Goal: Task Accomplishment & Management: Use online tool/utility

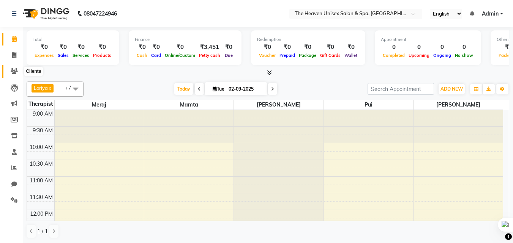
click at [13, 69] on icon at bounding box center [14, 71] width 7 height 6
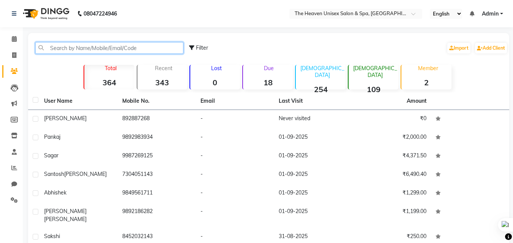
click at [79, 47] on input "text" at bounding box center [109, 48] width 148 height 12
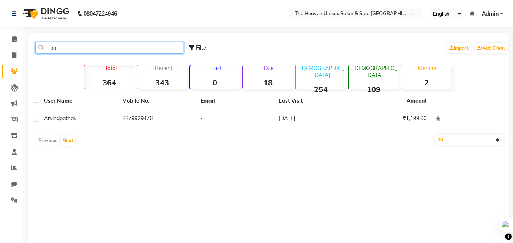
type input "p"
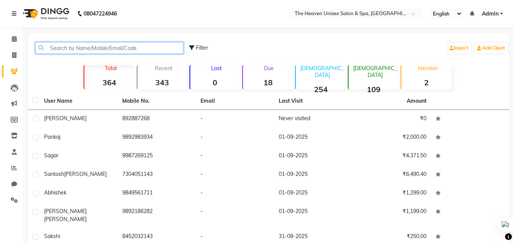
type input "m"
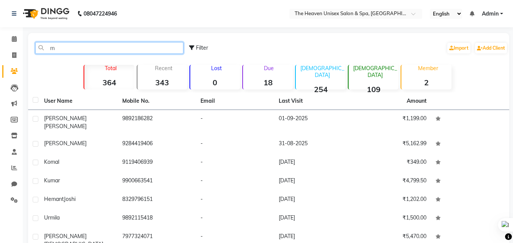
click at [82, 43] on input "m" at bounding box center [109, 48] width 148 height 12
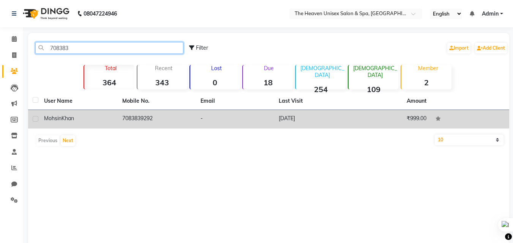
type input "708383"
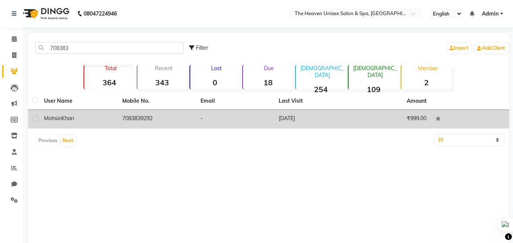
click at [167, 124] on td "7083839292" at bounding box center [157, 119] width 78 height 19
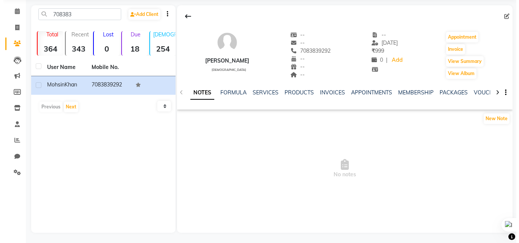
scroll to position [29, 0]
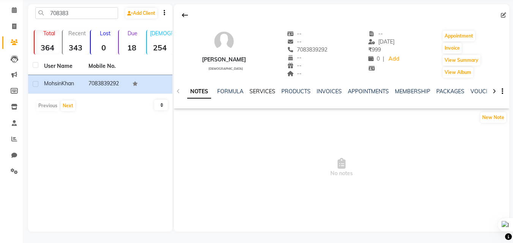
click at [258, 93] on link "SERVICES" at bounding box center [263, 91] width 26 height 7
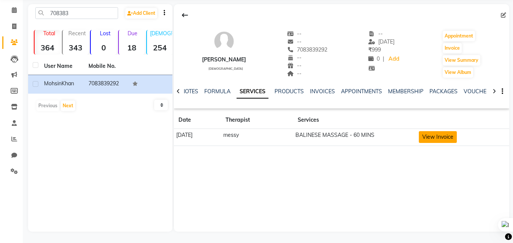
click at [446, 138] on button "View Invoice" at bounding box center [438, 137] width 38 height 12
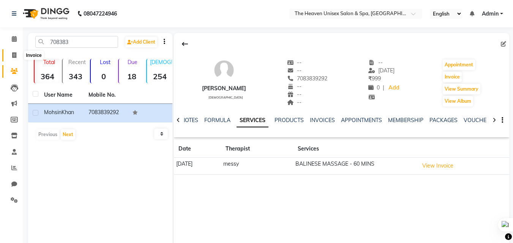
click at [9, 55] on span at bounding box center [14, 55] width 13 height 9
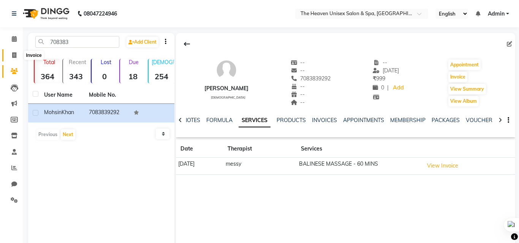
select select "8417"
select select "service"
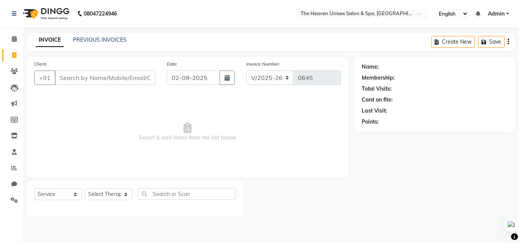
click at [79, 79] on input "Client" at bounding box center [105, 78] width 101 height 14
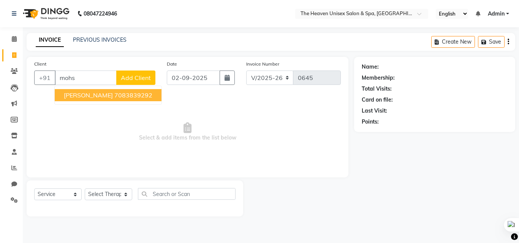
click at [94, 96] on span "[PERSON_NAME]" at bounding box center [88, 96] width 49 height 8
type input "7083839292"
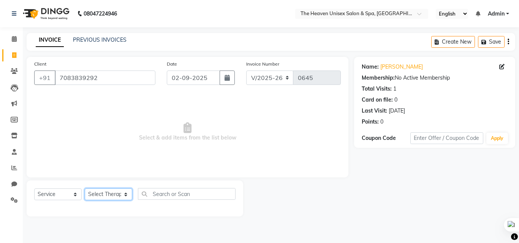
click at [109, 196] on select "Select Therapist" at bounding box center [108, 195] width 47 height 12
click at [124, 119] on span "Select & add items from the list below" at bounding box center [187, 132] width 307 height 76
click at [107, 198] on select "Select Therapist" at bounding box center [108, 195] width 47 height 12
click at [194, 131] on span "Select & add items from the list below" at bounding box center [187, 132] width 307 height 76
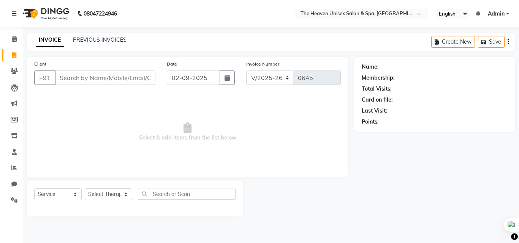
select select "8417"
select select "service"
click at [65, 79] on input "Client" at bounding box center [105, 78] width 101 height 14
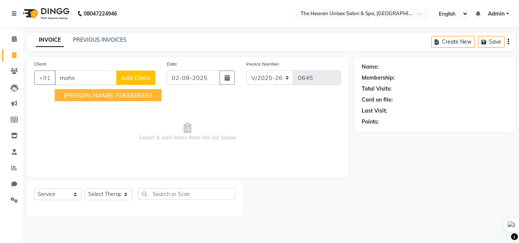
click at [81, 95] on span "[PERSON_NAME]" at bounding box center [88, 96] width 49 height 8
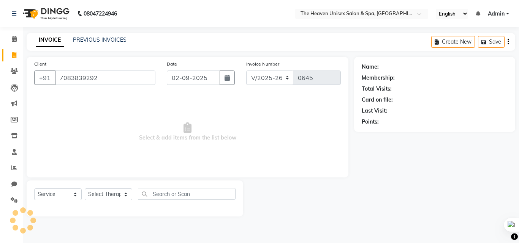
type input "7083839292"
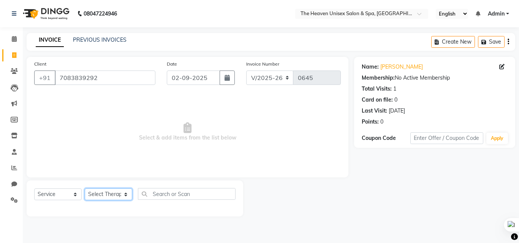
click at [106, 195] on select "Select Therapist Himanshu Singh HRS House Lucky Mamta Meraj Monika pui Rashmi r…" at bounding box center [108, 195] width 47 height 12
select select "90533"
click at [85, 189] on select "Select Therapist Himanshu Singh HRS House Lucky Mamta Meraj Monika pui Rashmi r…" at bounding box center [108, 195] width 47 height 12
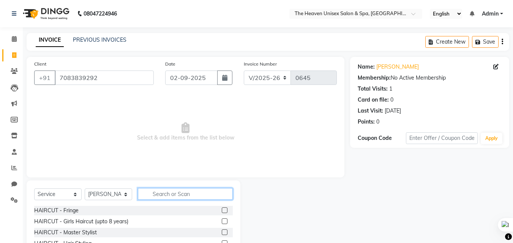
click at [180, 194] on input "text" at bounding box center [185, 194] width 95 height 12
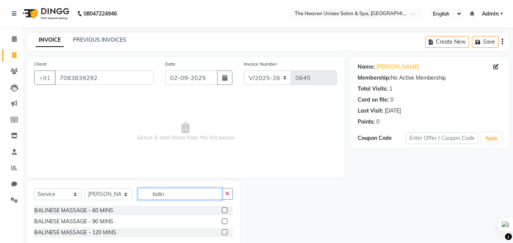
type input "balin"
click at [222, 211] on label at bounding box center [225, 211] width 6 height 6
click at [222, 211] on input "checkbox" at bounding box center [224, 211] width 5 height 5
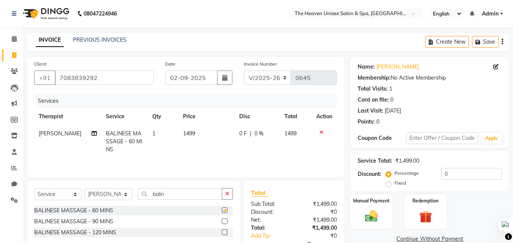
checkbox input "false"
click at [395, 182] on label "Fixed" at bounding box center [400, 183] width 11 height 7
click at [389, 182] on input "Fixed" at bounding box center [389, 183] width 5 height 5
radio input "true"
click at [478, 180] on input "0" at bounding box center [471, 174] width 60 height 12
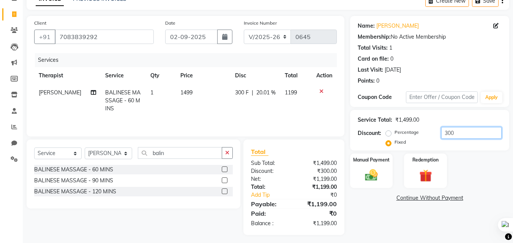
scroll to position [44, 0]
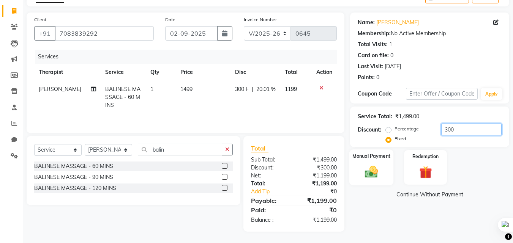
type input "300"
click at [377, 166] on img at bounding box center [371, 171] width 21 height 15
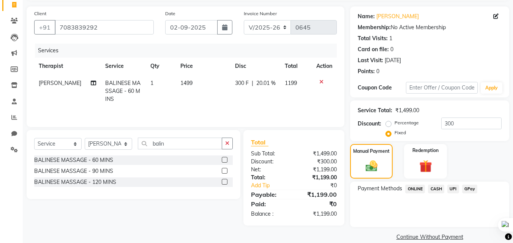
scroll to position [62, 0]
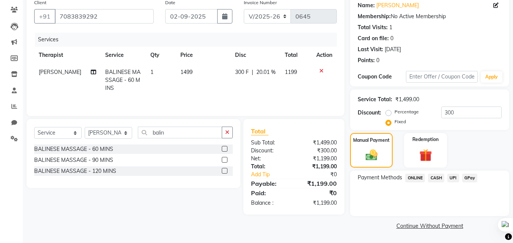
click at [474, 180] on span "GPay" at bounding box center [470, 178] width 16 height 9
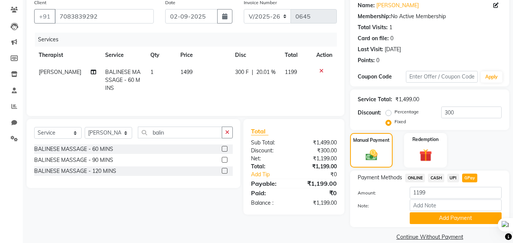
scroll to position [73, 0]
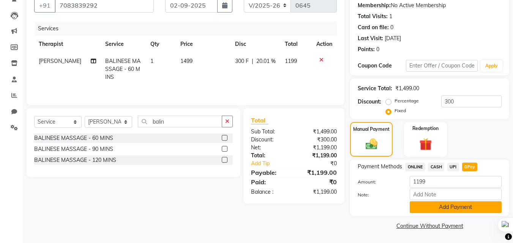
click at [434, 204] on button "Add Payment" at bounding box center [456, 208] width 92 height 12
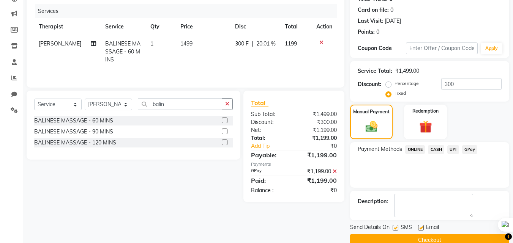
scroll to position [104, 0]
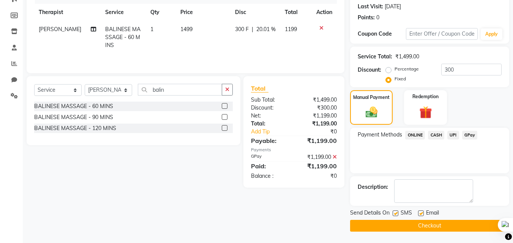
click at [444, 228] on button "Checkout" at bounding box center [429, 226] width 159 height 12
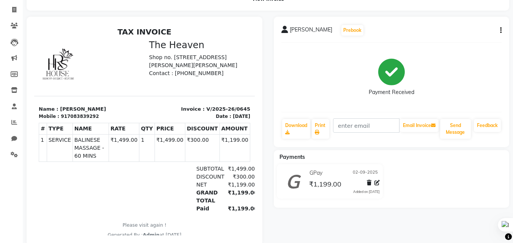
scroll to position [65, 0]
